Goal: Find specific page/section: Find specific page/section

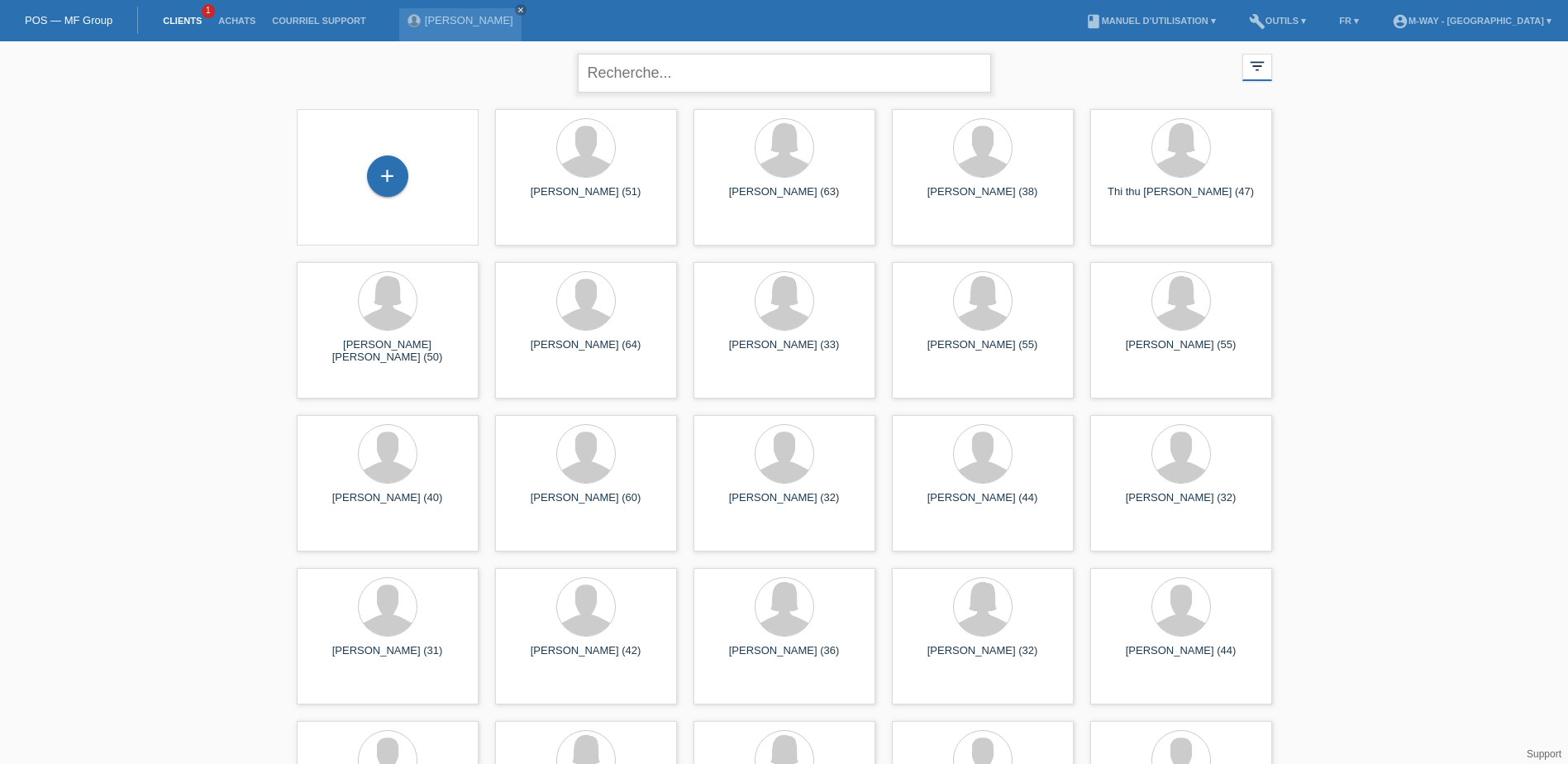
click at [703, 68] on input "text" at bounding box center [784, 73] width 414 height 39
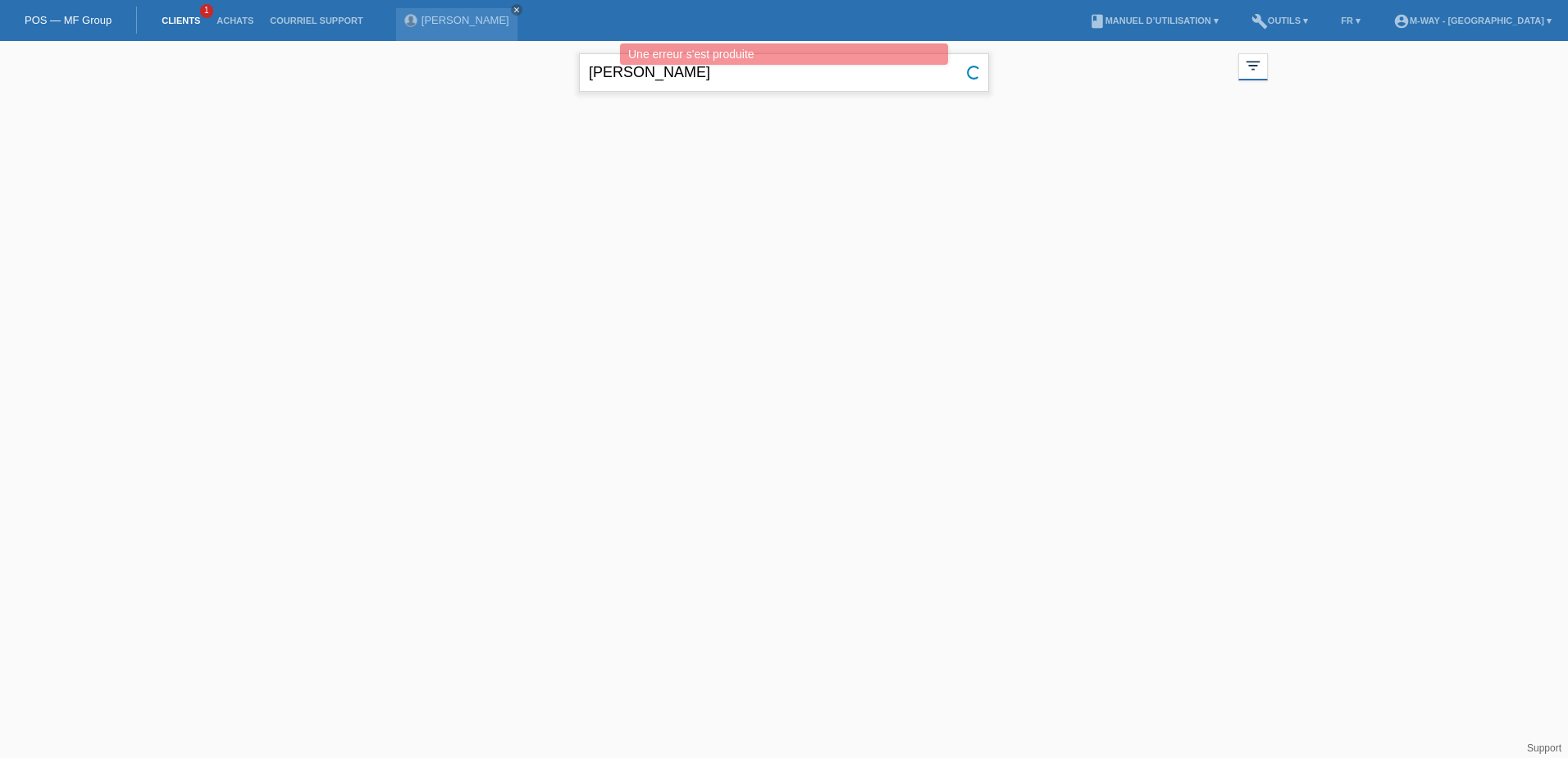
type input "[PERSON_NAME]"
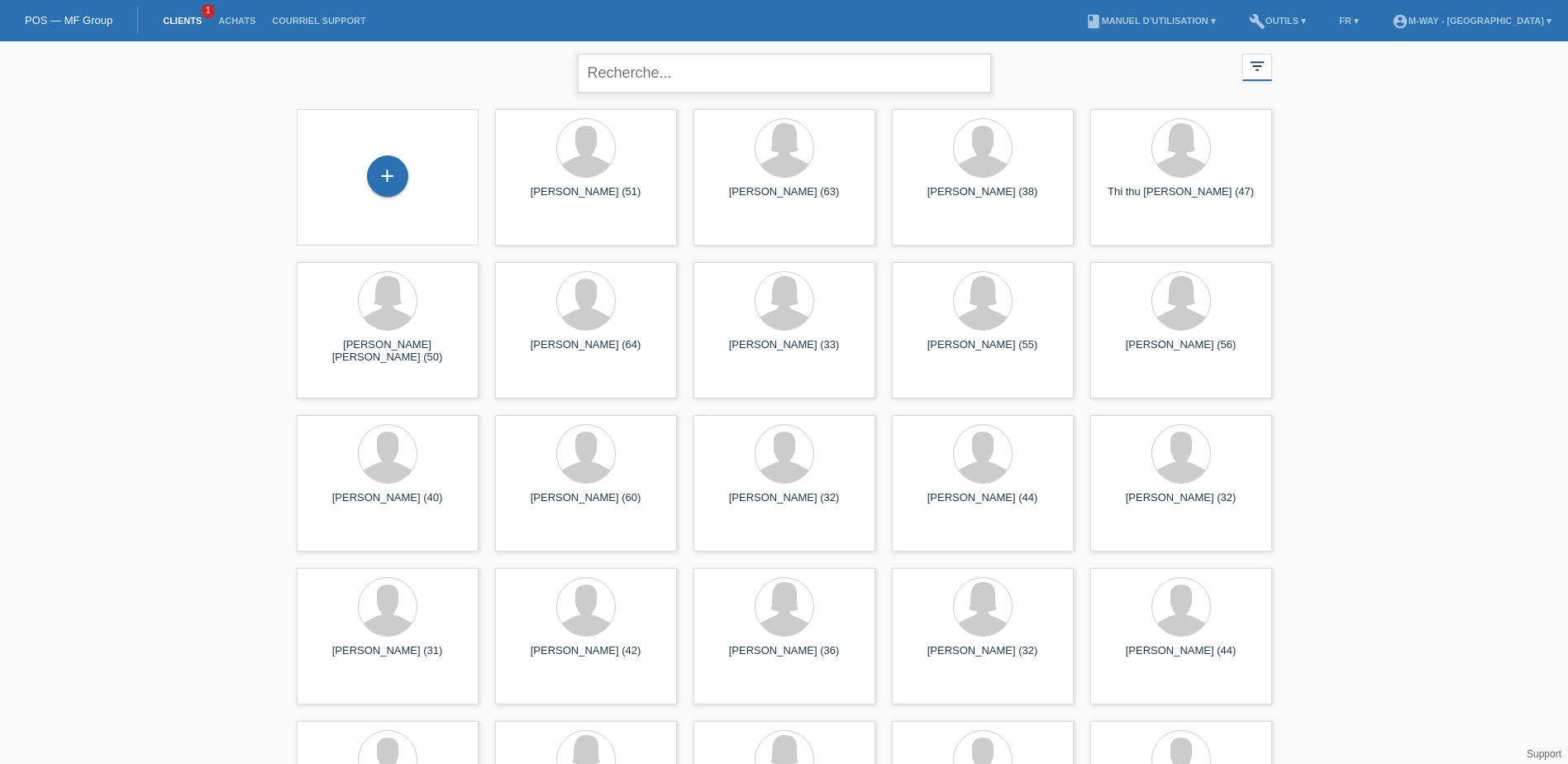
click at [734, 62] on input "text" at bounding box center [784, 73] width 414 height 39
click at [738, 77] on input "[PERSON_NAME]" at bounding box center [784, 73] width 414 height 39
type input "[PERSON_NAME]"
